Goal: Task Accomplishment & Management: Use online tool/utility

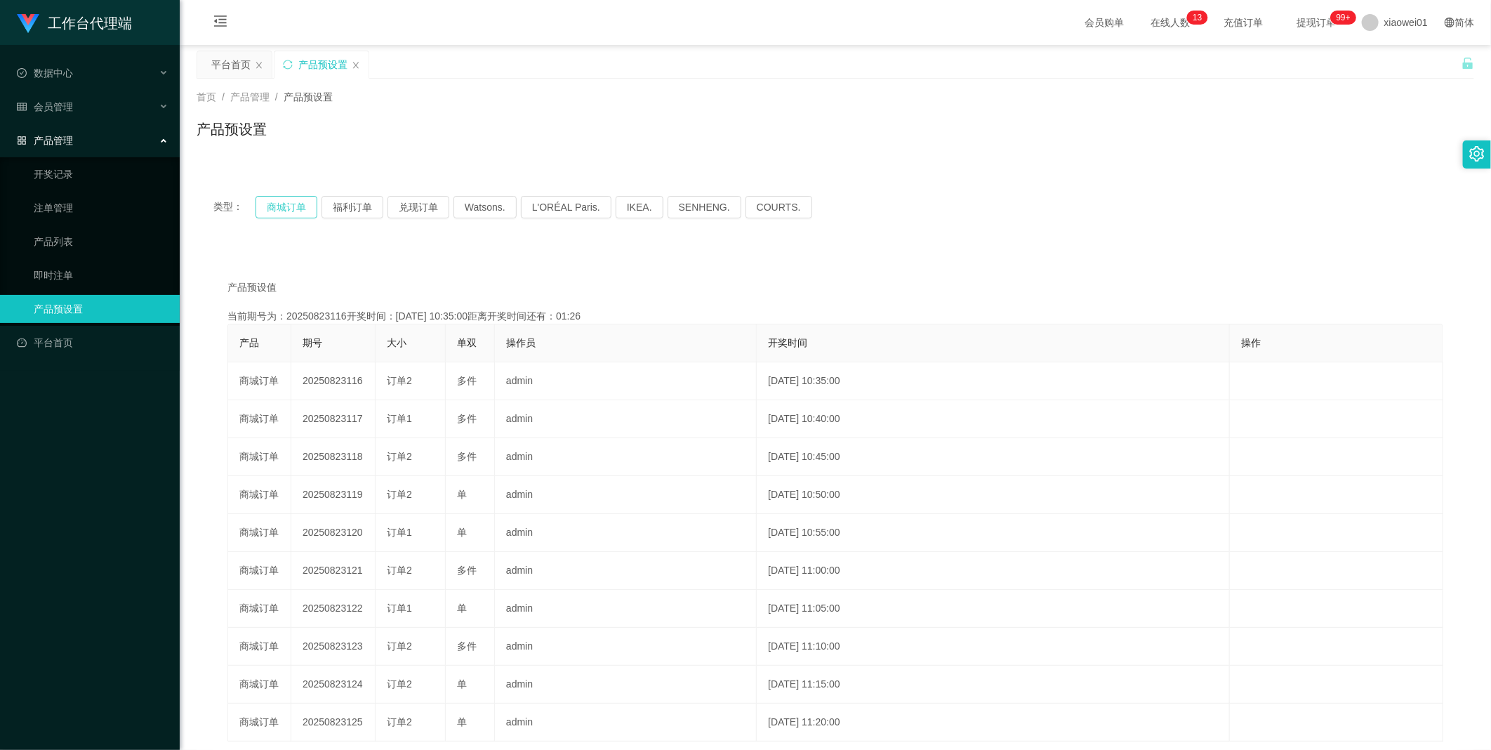
click at [279, 202] on button "商城订单" at bounding box center [287, 207] width 62 height 22
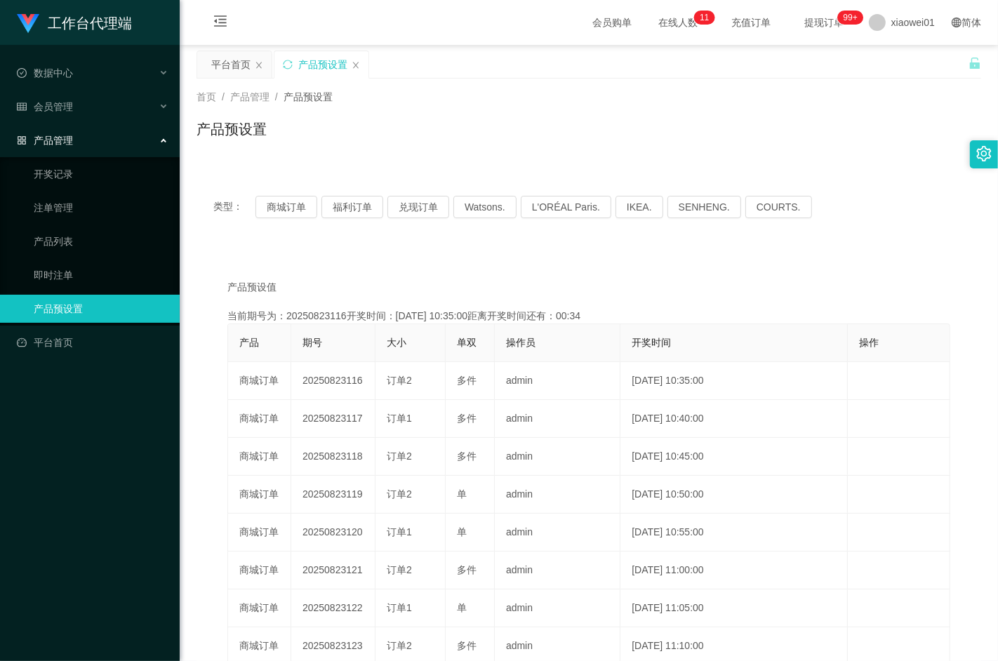
click at [91, 326] on ul "数据中心 会员管理 产品管理 开奖记录 注单管理 产品列表 即时注单 产品预设置 平台首页" at bounding box center [90, 208] width 180 height 326
click at [84, 317] on link "产品预设置" at bounding box center [101, 309] width 135 height 28
click at [289, 200] on button "商城订单" at bounding box center [287, 207] width 62 height 22
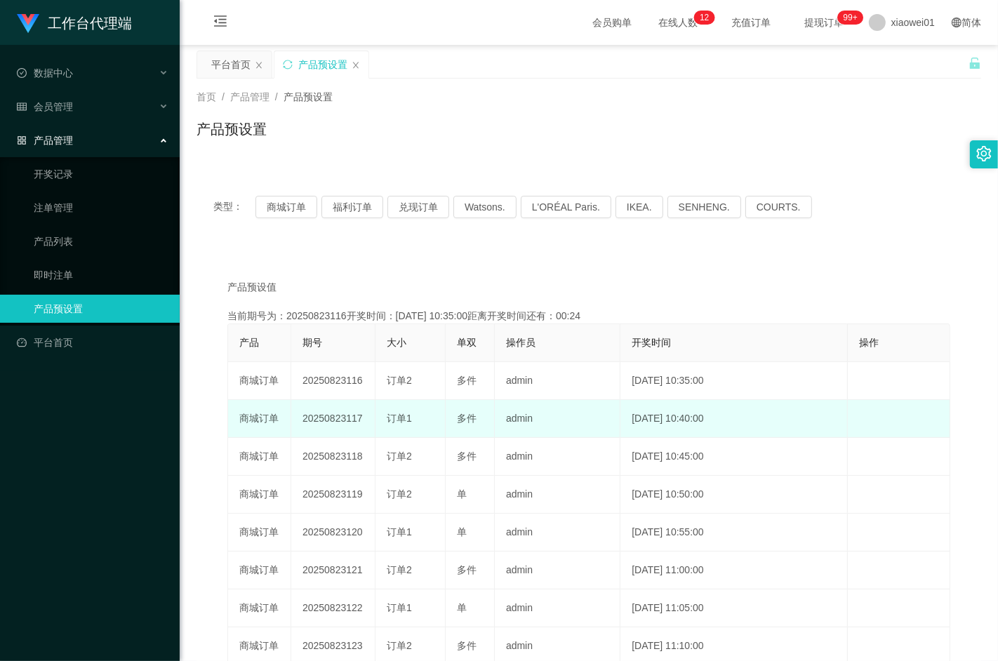
click at [338, 418] on td "20250823117" at bounding box center [333, 419] width 84 height 38
copy td "20250823117"
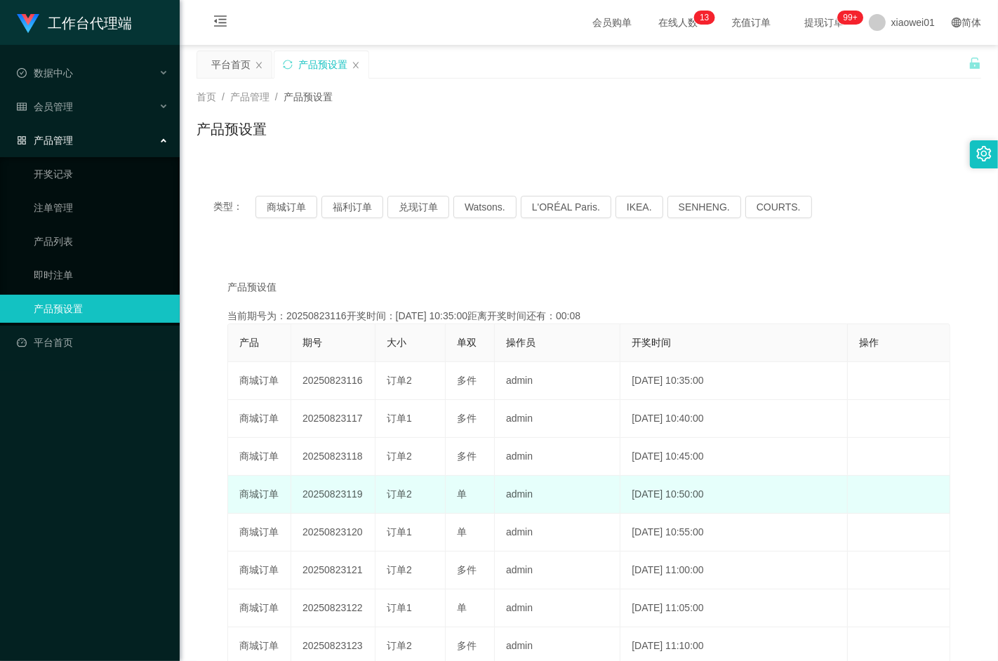
drag, startPoint x: 305, startPoint y: 532, endPoint x: 314, endPoint y: 507, distance: 26.6
click at [306, 532] on td "20250823120" at bounding box center [333, 533] width 84 height 38
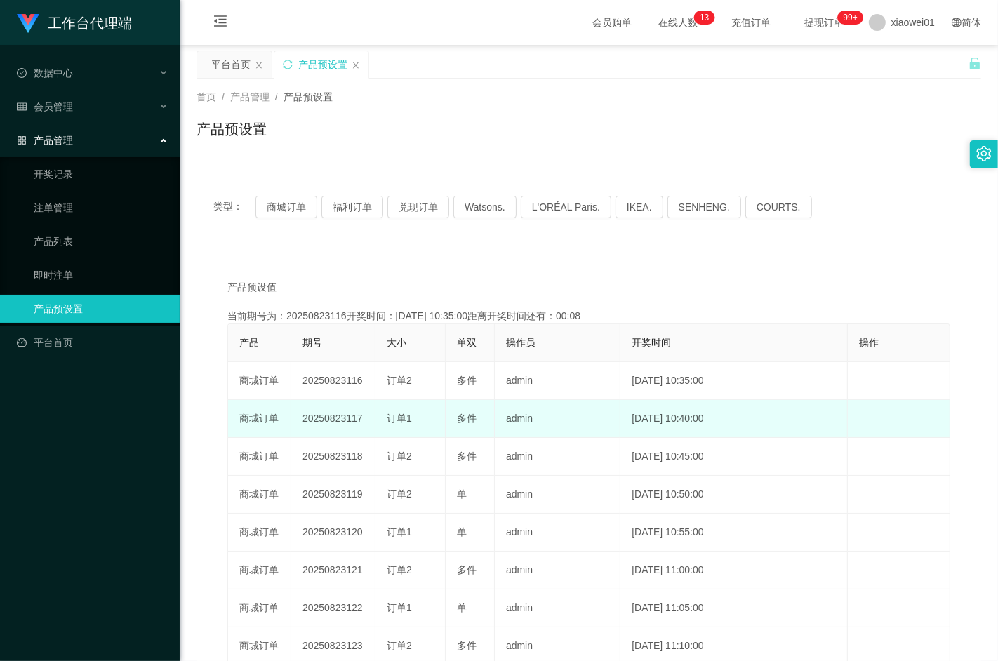
click at [334, 418] on td "20250823117" at bounding box center [333, 419] width 84 height 38
copy td "20250823117"
click at [344, 416] on td "20250823117" at bounding box center [333, 419] width 84 height 38
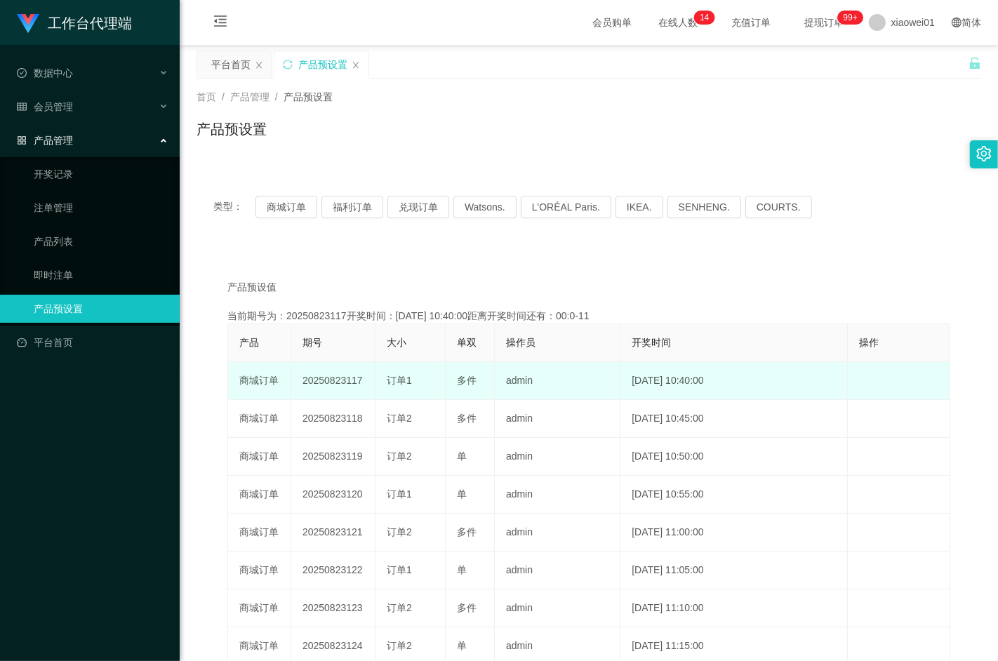
click at [327, 387] on td "20250823117" at bounding box center [333, 381] width 84 height 38
click at [331, 380] on td "20250823117" at bounding box center [333, 381] width 84 height 38
copy td "20250823117"
click at [334, 389] on td "20250823117" at bounding box center [333, 381] width 84 height 38
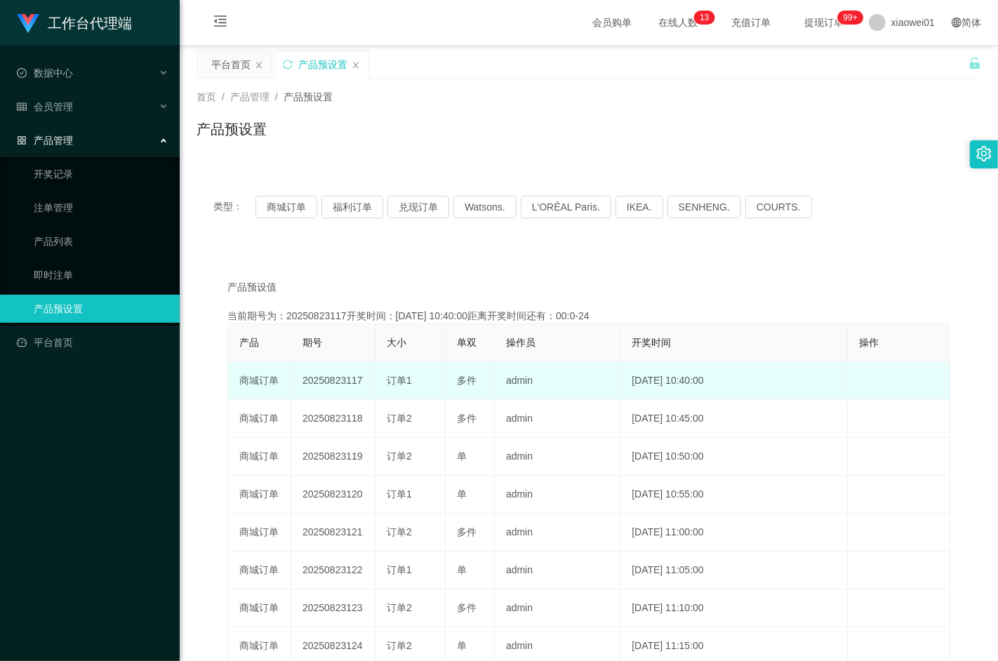
drag, startPoint x: 302, startPoint y: 382, endPoint x: 365, endPoint y: 380, distance: 63.2
click at [365, 380] on td "20250823117" at bounding box center [333, 381] width 84 height 38
copy td "20250823117"
